Goal: Task Accomplishment & Management: Complete application form

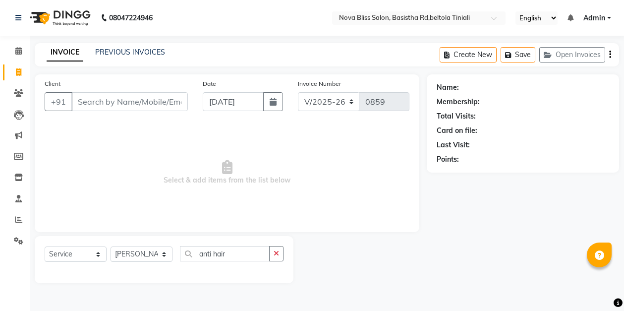
select select "6211"
select select "service"
select select "53816"
drag, startPoint x: 333, startPoint y: 145, endPoint x: 343, endPoint y: 148, distance: 10.5
click at [343, 148] on span "Select & add items from the list below" at bounding box center [227, 172] width 365 height 99
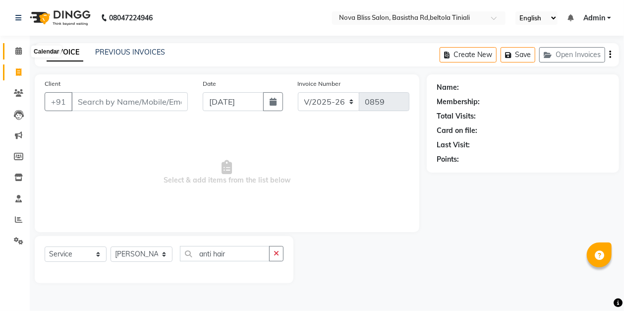
click at [16, 50] on icon at bounding box center [18, 50] width 6 height 7
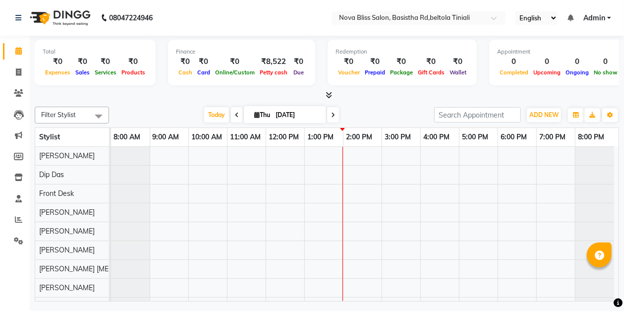
click at [231, 113] on span at bounding box center [237, 114] width 12 height 15
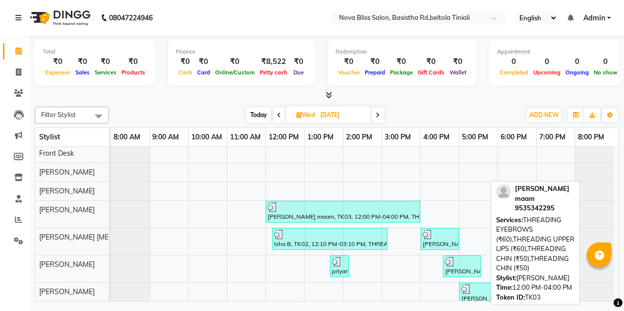
scroll to position [76, 0]
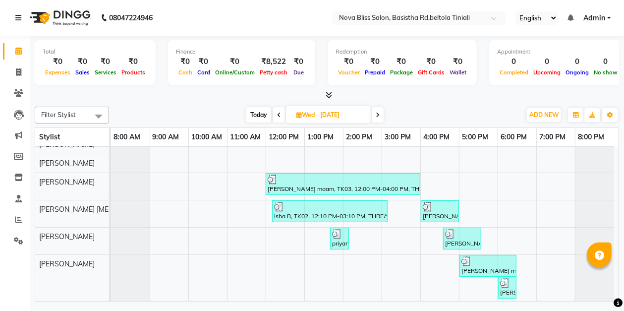
click at [380, 113] on span at bounding box center [378, 114] width 12 height 15
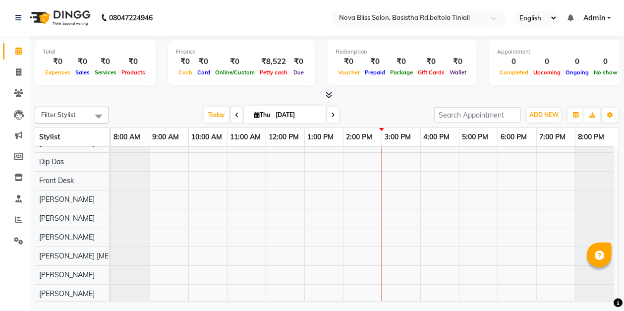
click at [235, 116] on icon at bounding box center [237, 115] width 4 height 6
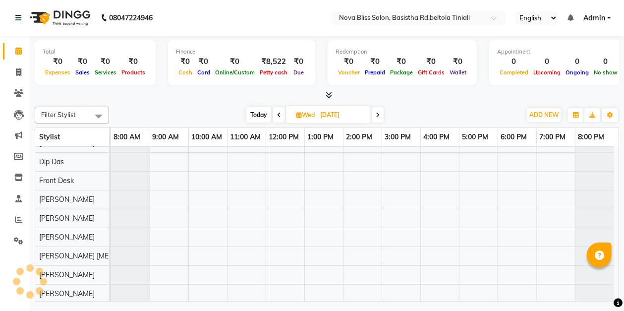
scroll to position [76, 0]
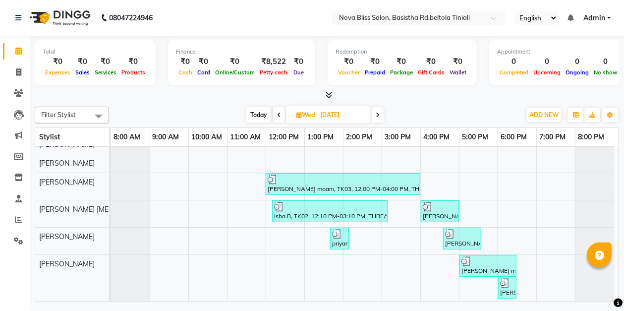
click at [378, 115] on icon at bounding box center [378, 115] width 4 height 6
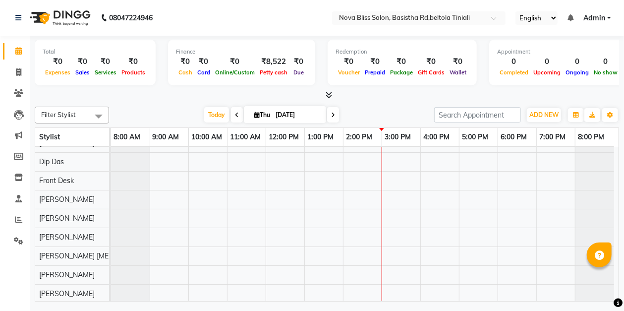
click at [235, 115] on icon at bounding box center [237, 115] width 4 height 6
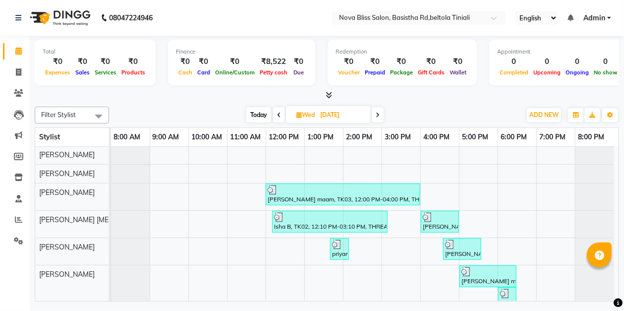
scroll to position [74, 0]
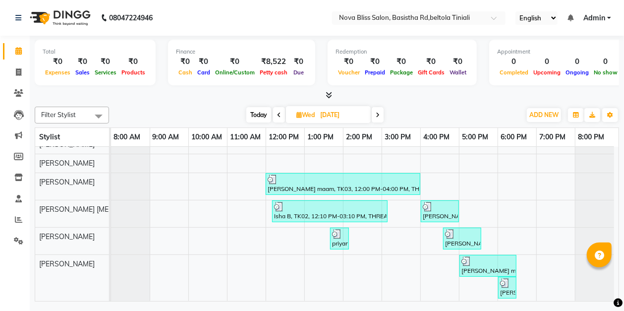
click at [615, 294] on body "08047224946 Select Location × Nova Bliss Salon, Basistha Rd,beltola Tiniali Eng…" at bounding box center [312, 155] width 624 height 311
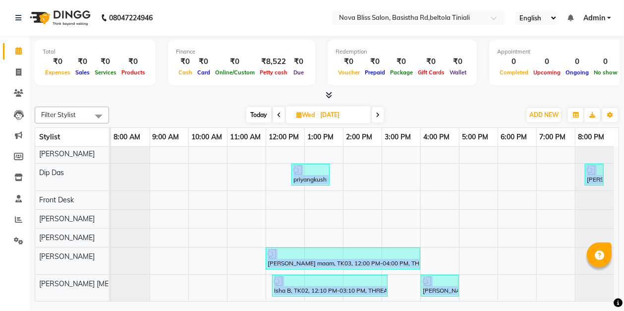
scroll to position [0, 0]
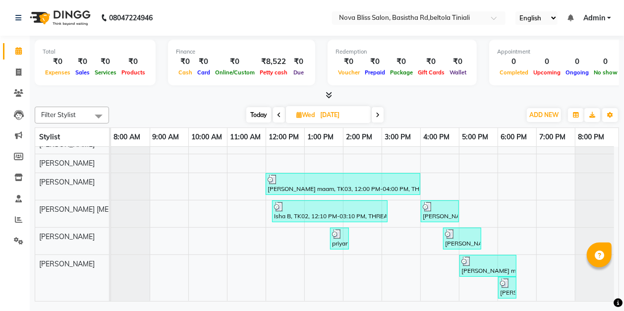
click at [378, 114] on icon at bounding box center [378, 115] width 4 height 6
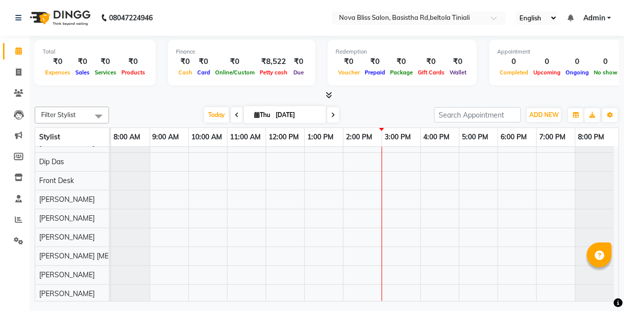
click at [235, 109] on span at bounding box center [237, 114] width 12 height 15
type input "[DATE]"
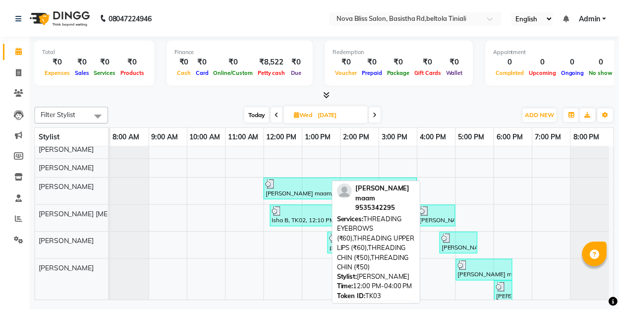
scroll to position [76, 0]
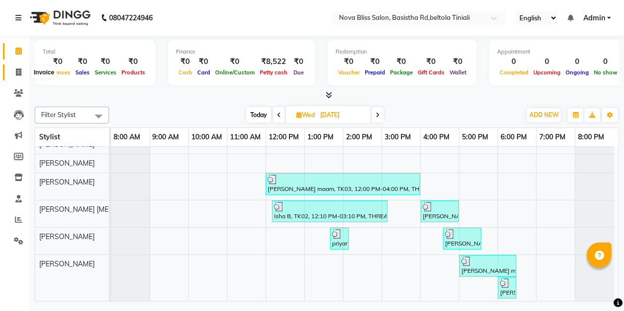
click at [18, 71] on icon at bounding box center [18, 71] width 5 height 7
select select "service"
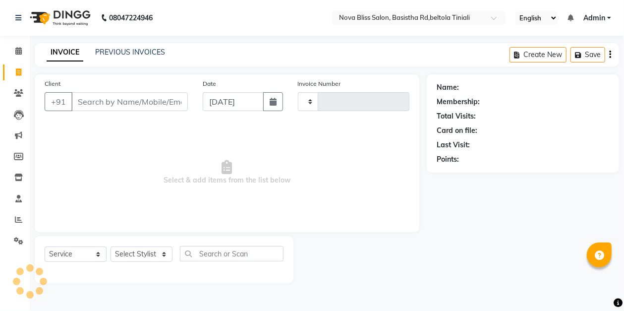
type input "0859"
select select "6211"
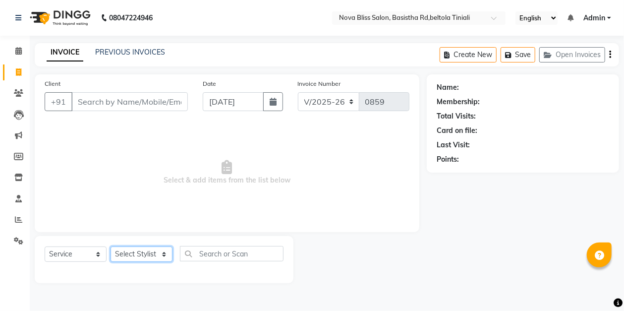
click at [140, 253] on select "Select Stylist [PERSON_NAME] [PERSON_NAME] [PERSON_NAME] Dip [PERSON_NAME] jara…" at bounding box center [141, 253] width 62 height 15
select select "45622"
click at [110, 246] on select "Select Stylist [PERSON_NAME] [PERSON_NAME] [PERSON_NAME] Dip [PERSON_NAME] jara…" at bounding box center [141, 253] width 62 height 15
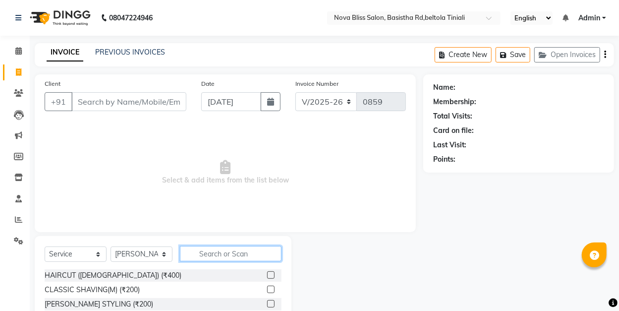
click at [205, 254] on input "text" at bounding box center [231, 253] width 102 height 15
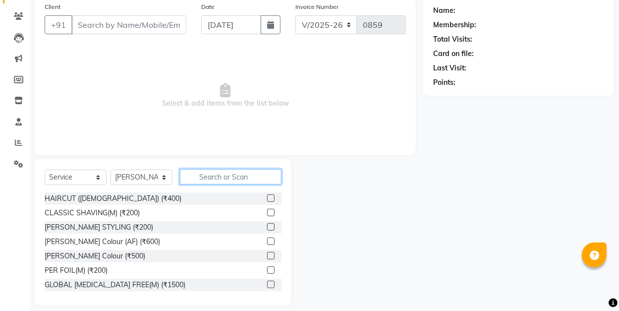
scroll to position [86, 0]
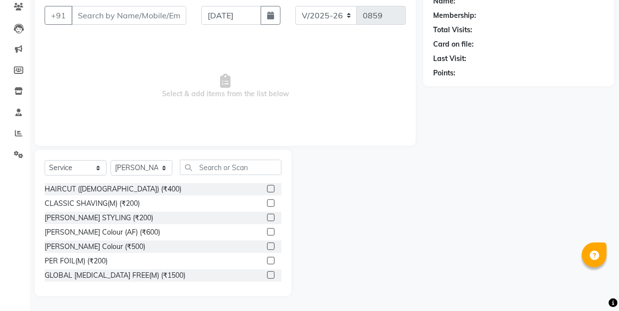
click at [267, 189] on label at bounding box center [270, 188] width 7 height 7
click at [267, 189] on input "checkbox" at bounding box center [270, 189] width 6 height 6
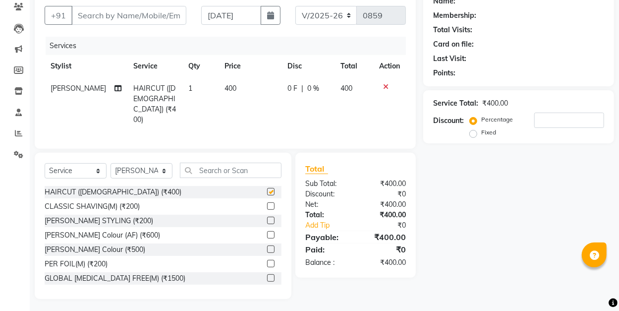
checkbox input "false"
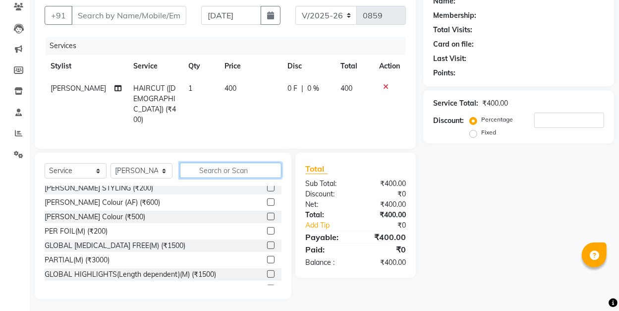
click at [222, 169] on input "text" at bounding box center [231, 169] width 102 height 15
click at [214, 168] on input "text" at bounding box center [231, 169] width 102 height 15
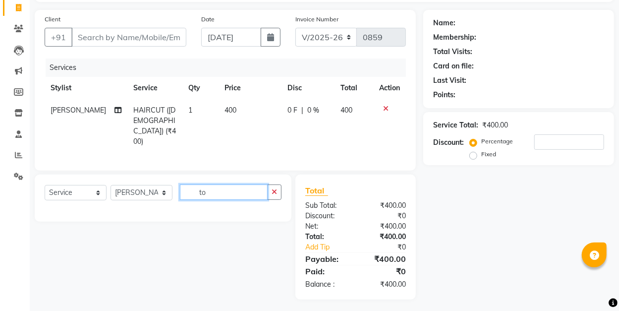
scroll to position [86, 0]
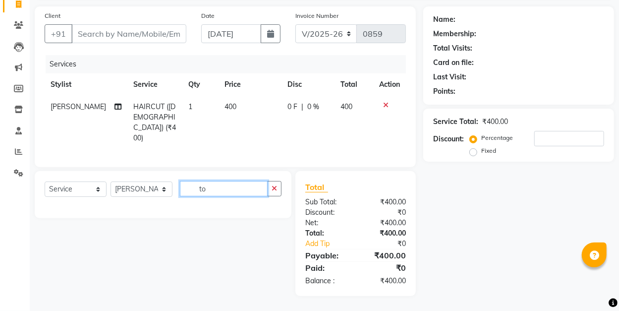
type input "t"
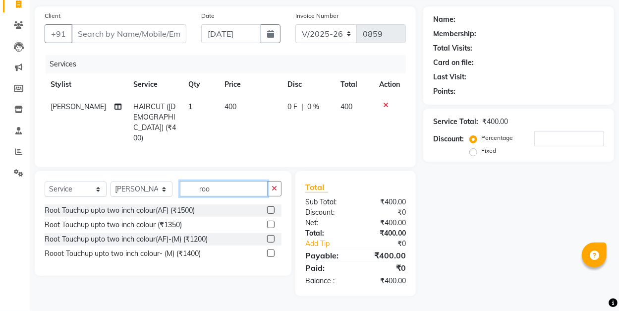
scroll to position [64, 0]
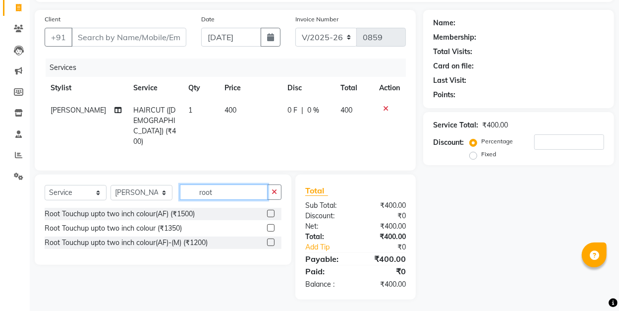
type input "root"
click at [272, 224] on label at bounding box center [270, 227] width 7 height 7
click at [272, 225] on input "checkbox" at bounding box center [270, 228] width 6 height 6
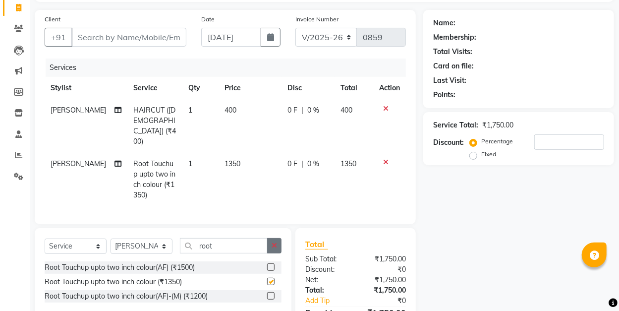
checkbox input "false"
click at [386, 159] on icon at bounding box center [385, 162] width 5 height 7
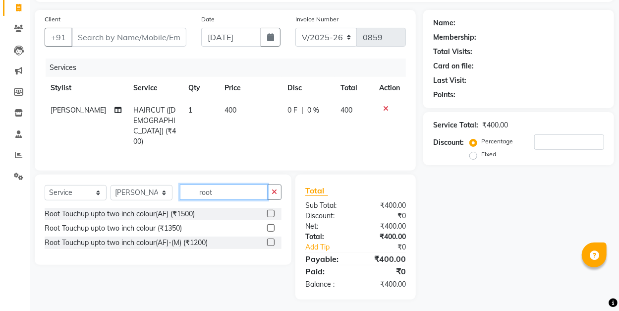
click at [229, 187] on input "root" at bounding box center [224, 191] width 88 height 15
click at [273, 239] on label at bounding box center [270, 241] width 7 height 7
click at [273, 239] on input "checkbox" at bounding box center [270, 242] width 6 height 6
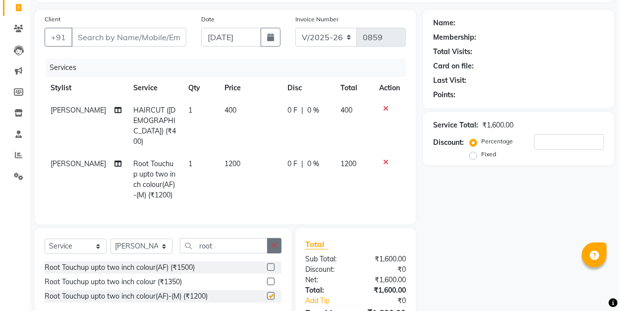
checkbox input "false"
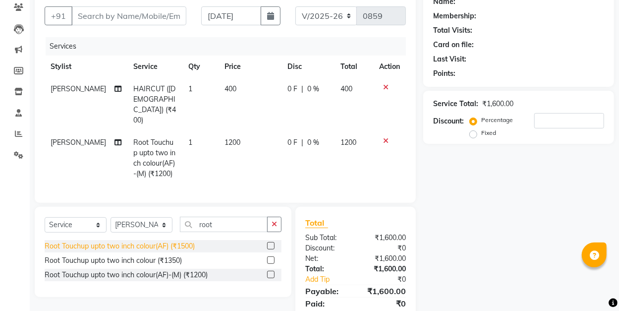
scroll to position [97, 0]
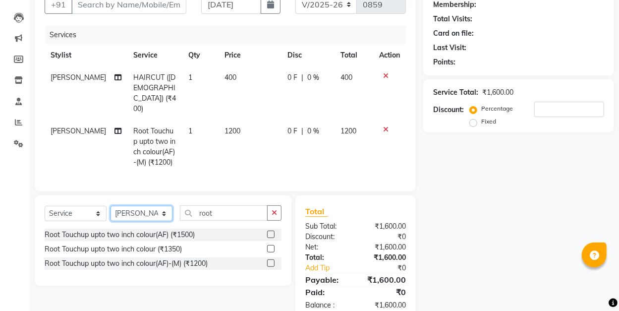
click at [166, 206] on select "Select Stylist [PERSON_NAME] [PERSON_NAME] [PERSON_NAME] Dip [PERSON_NAME] jara…" at bounding box center [141, 213] width 62 height 15
select select "53816"
click at [110, 206] on select "Select Stylist [PERSON_NAME] [PERSON_NAME] [PERSON_NAME] Dip [PERSON_NAME] jara…" at bounding box center [141, 213] width 62 height 15
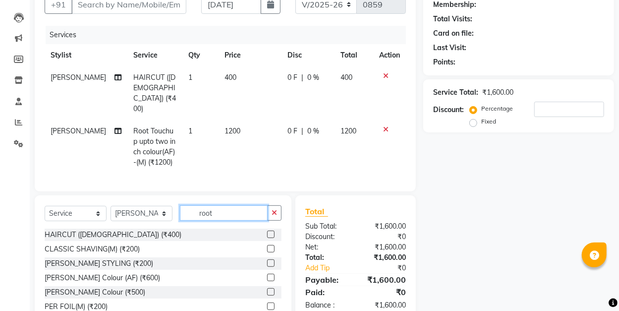
click at [265, 205] on input "root" at bounding box center [224, 212] width 88 height 15
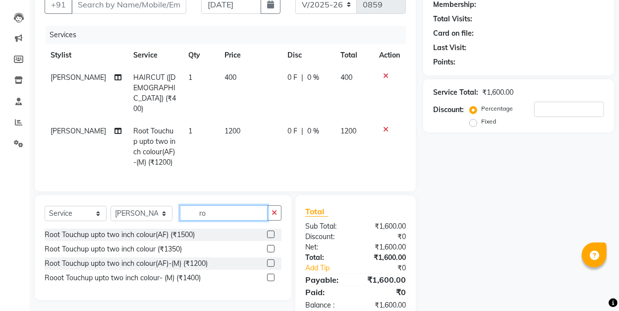
type input "r"
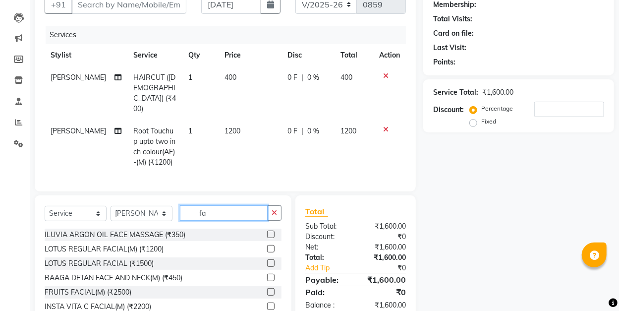
type input "f"
type input "t"
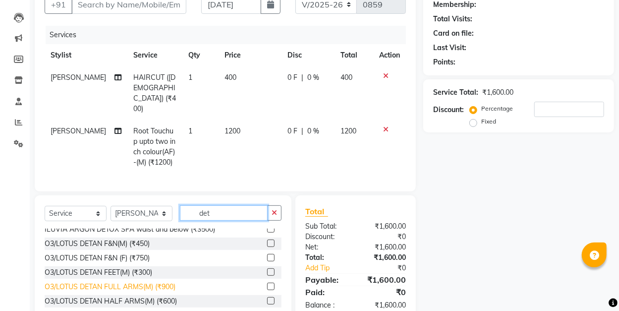
scroll to position [33, 0]
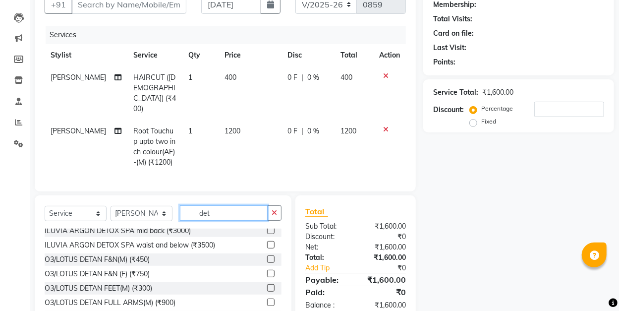
type input "det"
click at [267, 255] on label at bounding box center [270, 258] width 7 height 7
click at [267, 256] on input "checkbox" at bounding box center [270, 259] width 6 height 6
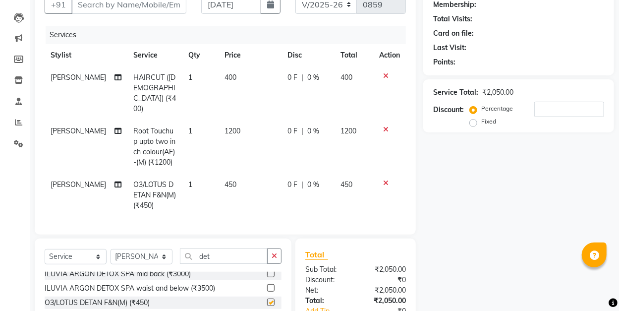
checkbox input "false"
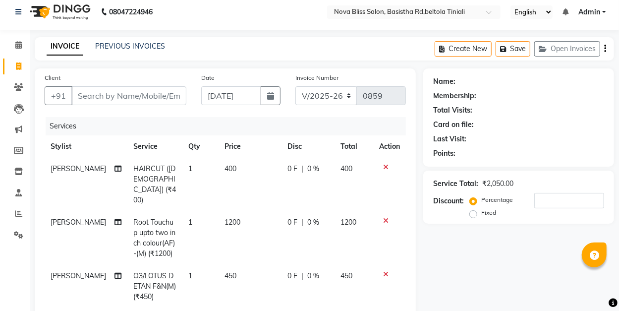
scroll to position [0, 0]
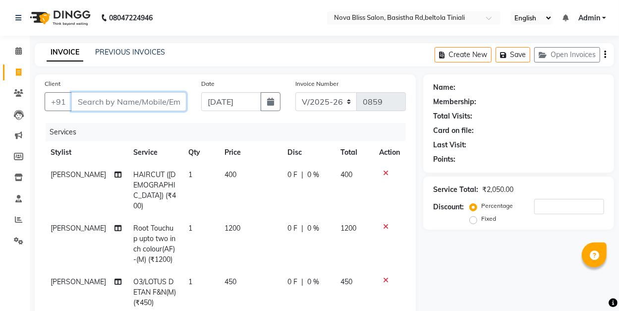
click at [149, 99] on input "Client" at bounding box center [128, 101] width 115 height 19
click at [106, 105] on input "Client" at bounding box center [128, 101] width 115 height 19
type input "o"
type input "0"
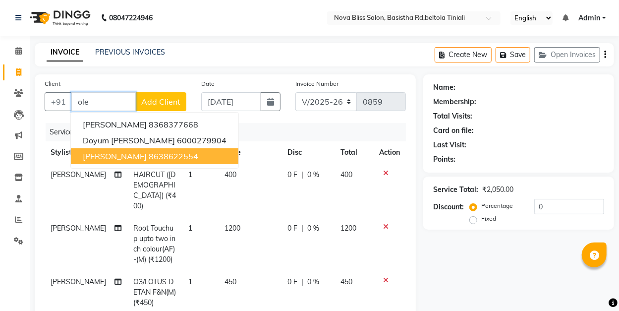
click at [176, 158] on ngb-highlight "8638622554" at bounding box center [174, 156] width 50 height 10
type input "8638622554"
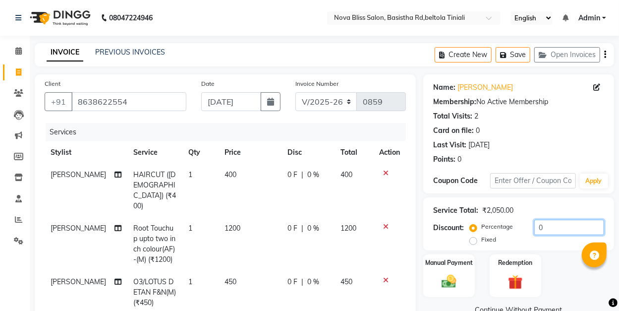
click at [540, 227] on input "0" at bounding box center [569, 226] width 70 height 15
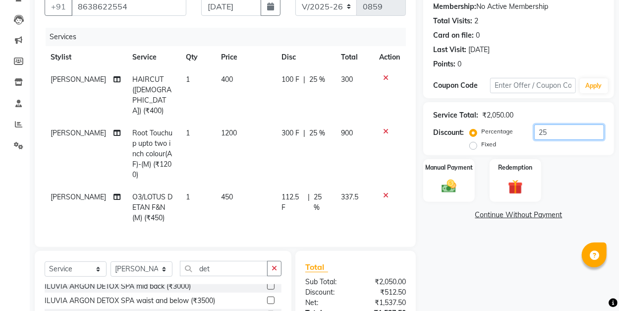
scroll to position [99, 0]
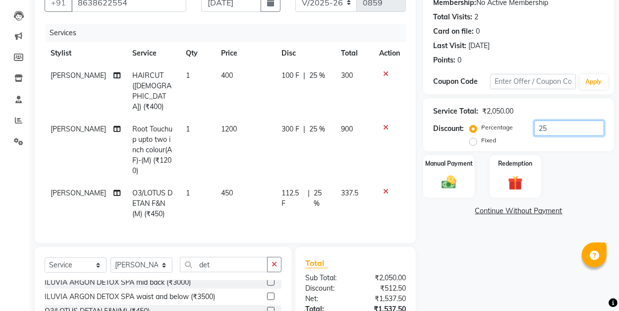
click at [553, 128] on input "25" at bounding box center [569, 127] width 70 height 15
type input "2"
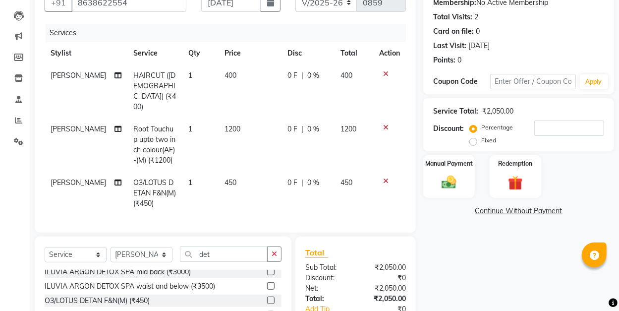
click at [386, 124] on icon at bounding box center [385, 127] width 5 height 7
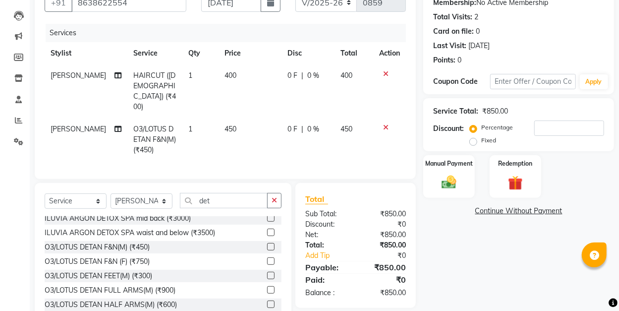
click at [292, 73] on span "0 F" at bounding box center [293, 75] width 10 height 10
select select "45622"
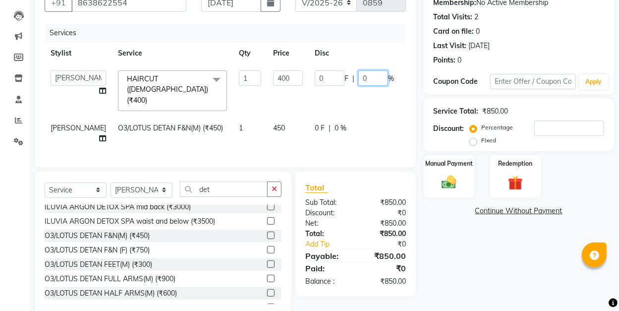
click at [358, 76] on input "0" at bounding box center [373, 77] width 30 height 15
type input "50"
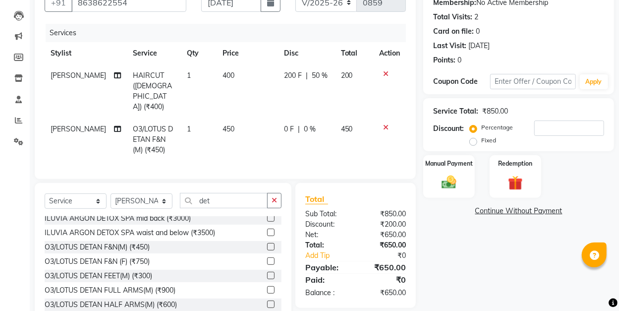
click at [336, 93] on tr "[PERSON_NAME] HAIRCUT ([DEMOGRAPHIC_DATA]) (₹400) 1 400 200 F | 50 % 200" at bounding box center [225, 91] width 361 height 54
click at [355, 71] on td "200" at bounding box center [354, 91] width 39 height 54
select select "45622"
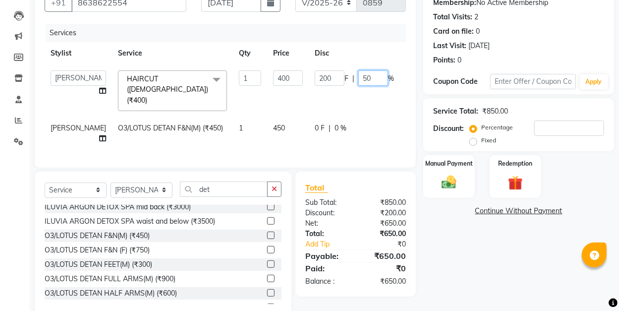
click at [358, 76] on input "50" at bounding box center [373, 77] width 30 height 15
type input "0"
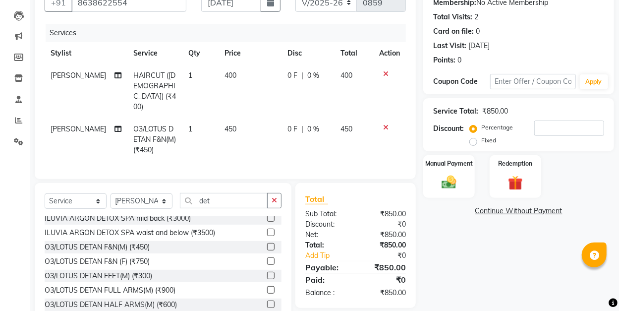
click at [288, 72] on span "0 F" at bounding box center [293, 75] width 10 height 10
select select "45622"
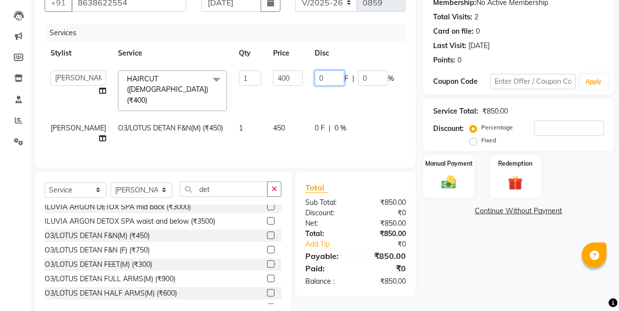
click at [315, 76] on input "0" at bounding box center [330, 77] width 30 height 15
type input "50"
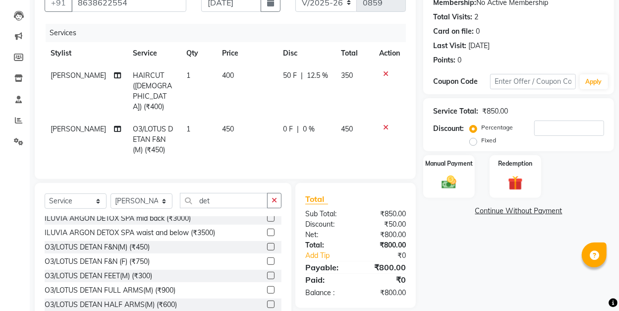
click at [295, 100] on tbody "[PERSON_NAME] HAIRCUT ([DEMOGRAPHIC_DATA]) (₹400) 1 400 50 F | 12.5 % 350 [PERS…" at bounding box center [225, 112] width 361 height 97
click at [450, 178] on img at bounding box center [448, 181] width 25 height 17
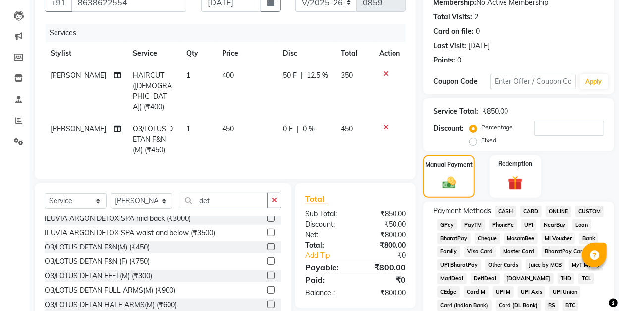
click at [448, 224] on span "GPay" at bounding box center [447, 224] width 20 height 11
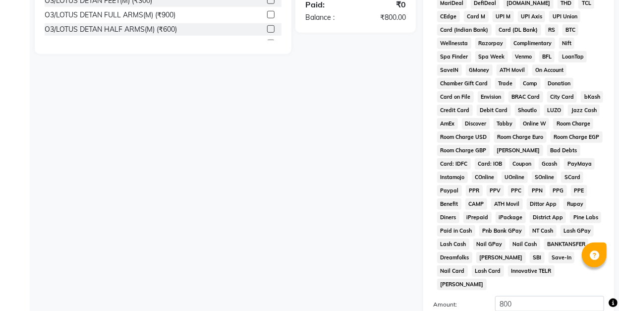
scroll to position [474, 0]
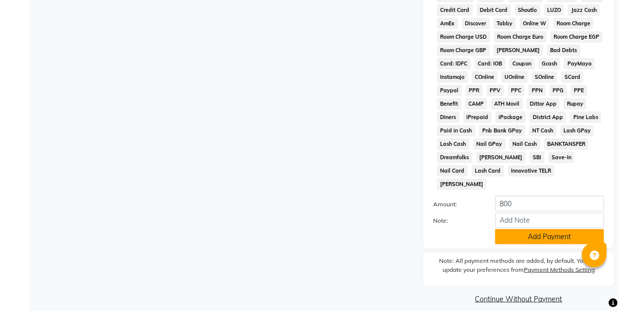
click at [551, 229] on button "Add Payment" at bounding box center [549, 236] width 109 height 15
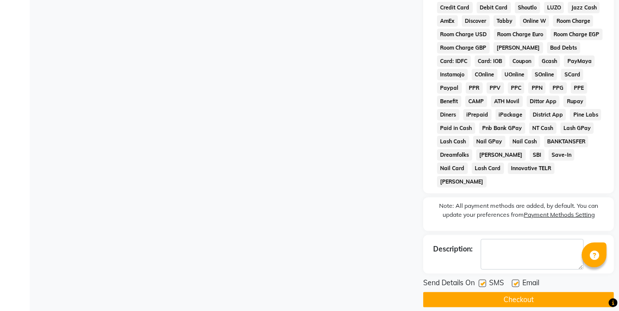
scroll to position [478, 0]
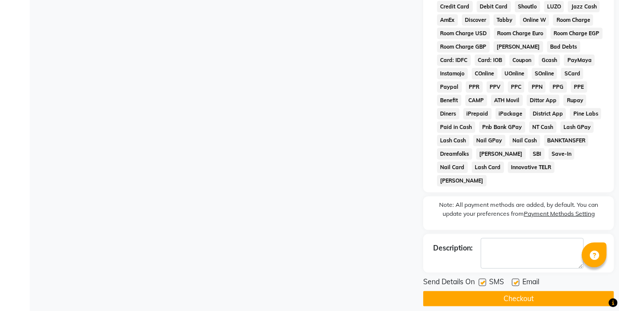
click at [541, 291] on button "Checkout" at bounding box center [518, 298] width 191 height 15
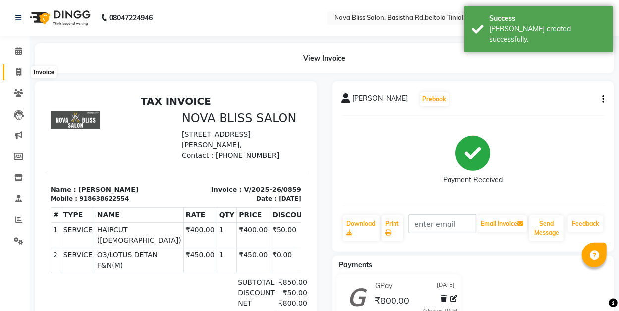
click at [19, 71] on icon at bounding box center [18, 71] width 5 height 7
select select "service"
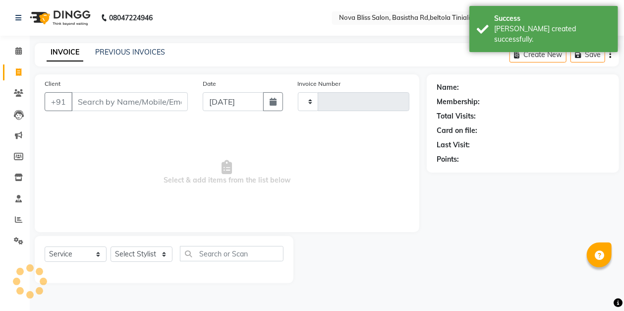
type input "0860"
select select "6211"
